Goal: Information Seeking & Learning: Learn about a topic

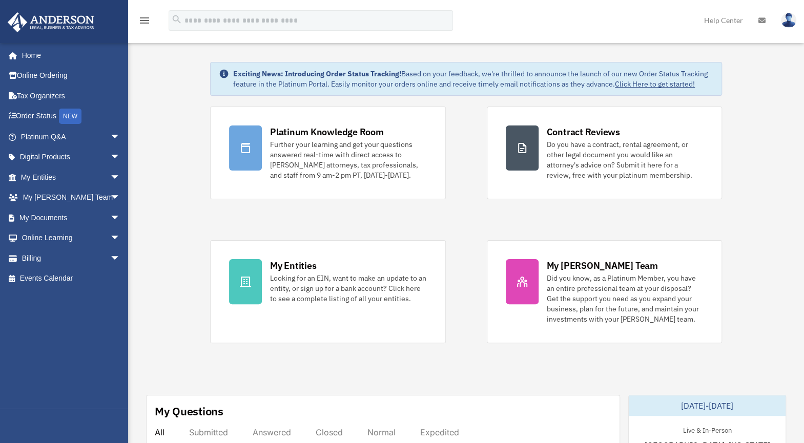
scroll to position [7, 0]
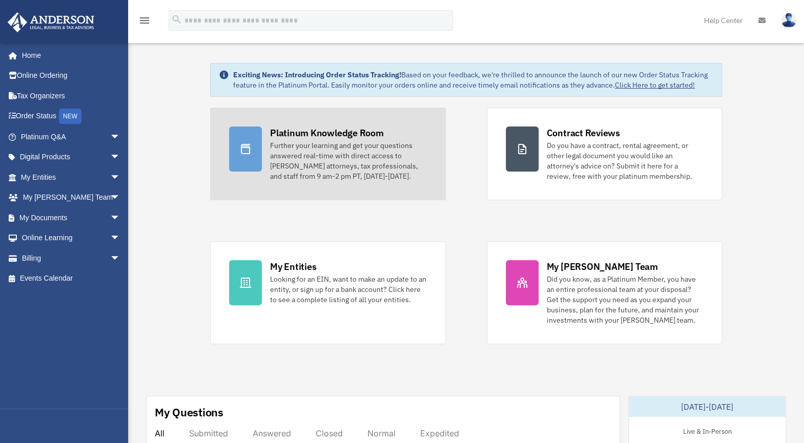
click at [379, 165] on div "Further your learning and get your questions answered real-time with direct acc…" at bounding box center [348, 160] width 157 height 41
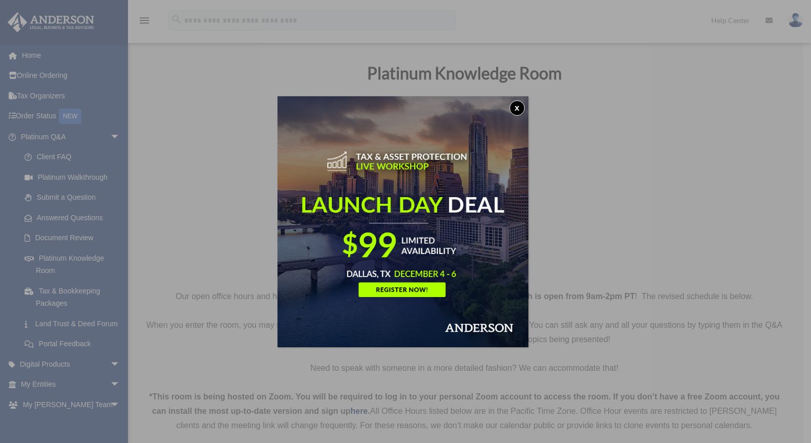
click at [519, 110] on button "x" at bounding box center [517, 107] width 15 height 15
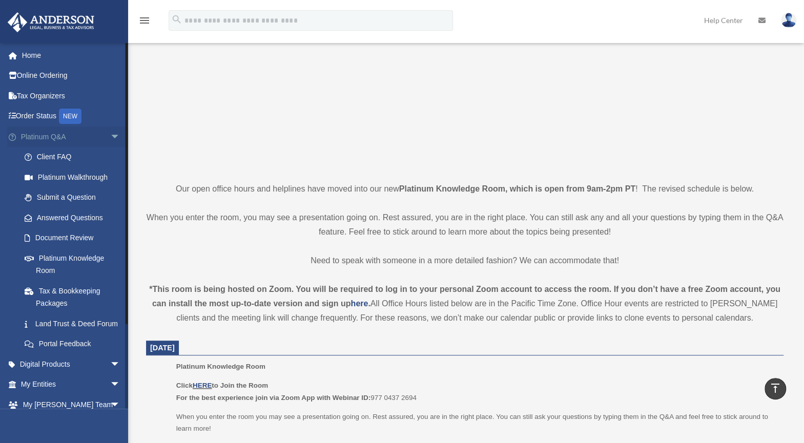
scroll to position [90, 0]
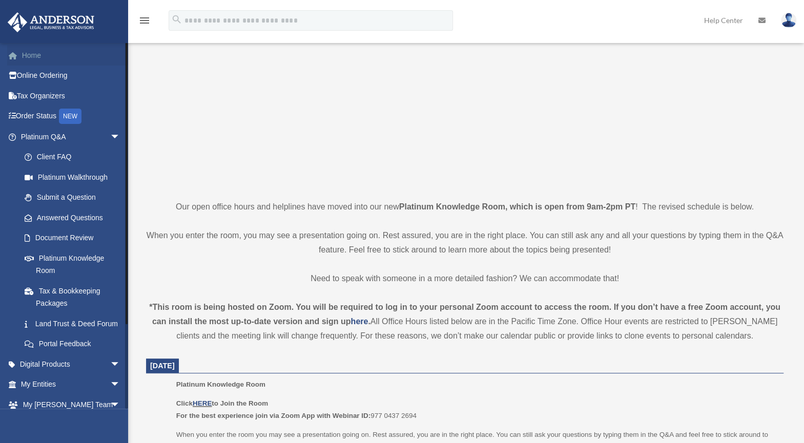
click at [46, 55] on link "Home" at bounding box center [71, 55] width 129 height 20
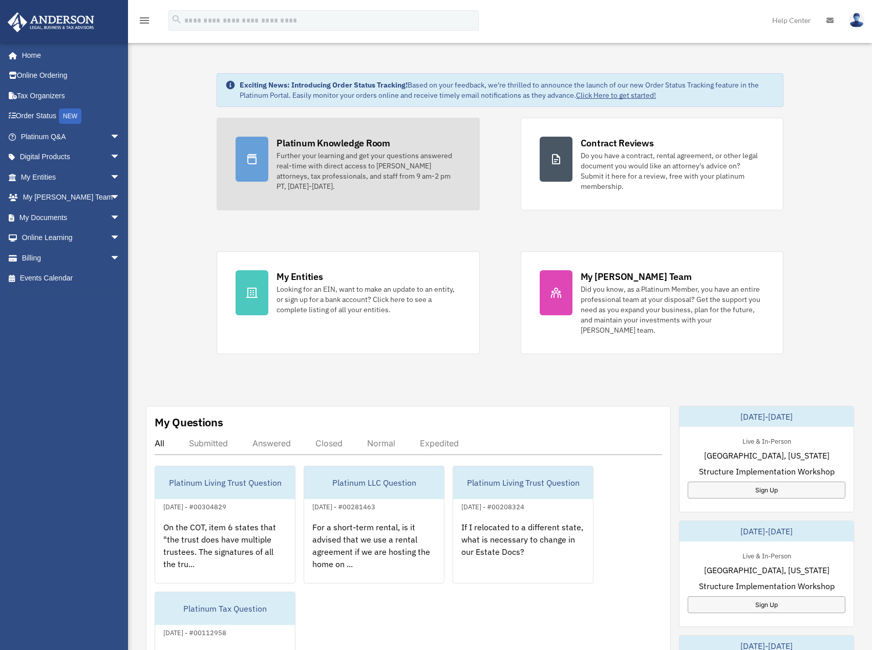
click at [356, 164] on div "Further your learning and get your questions answered real-time with direct acc…" at bounding box center [369, 171] width 184 height 41
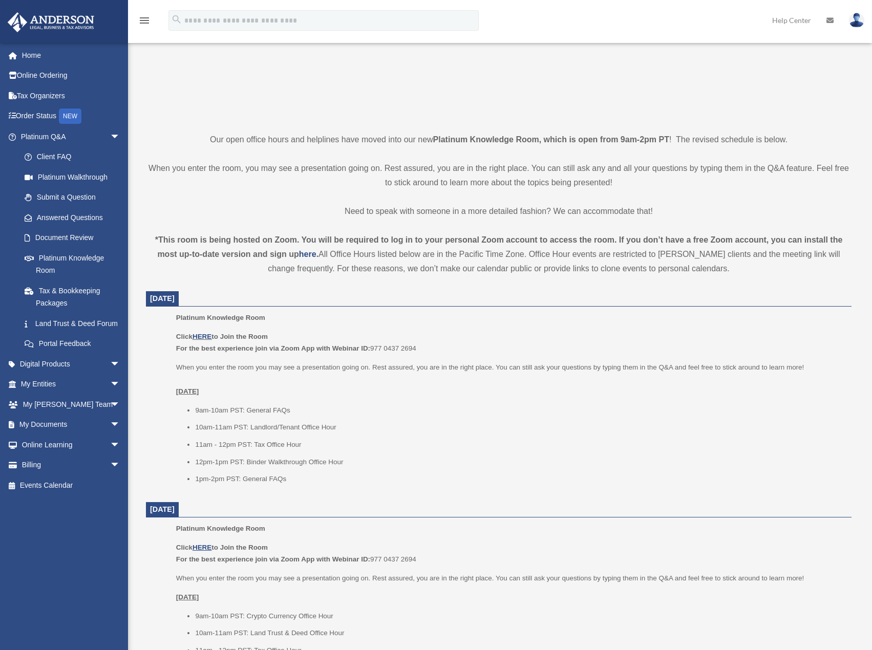
scroll to position [160, 0]
click at [204, 334] on link "HERE" at bounding box center [202, 336] width 19 height 8
